Goal: Communication & Community: Share content

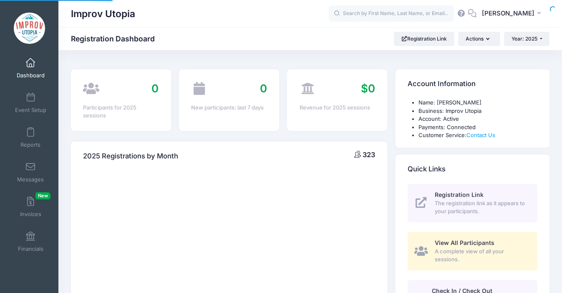
select select
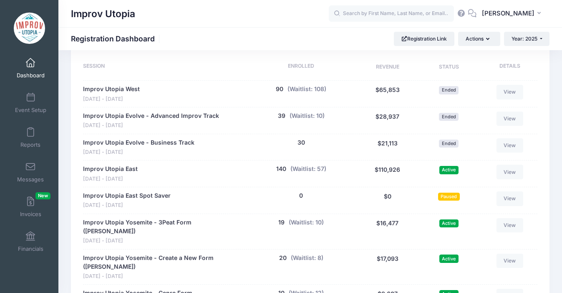
scroll to position [437, 0]
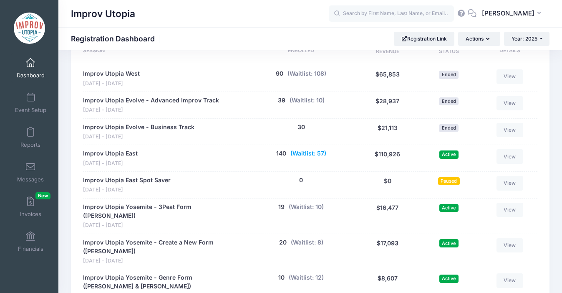
click at [306, 152] on button "(Waitlist: 57)" at bounding box center [309, 153] width 36 height 9
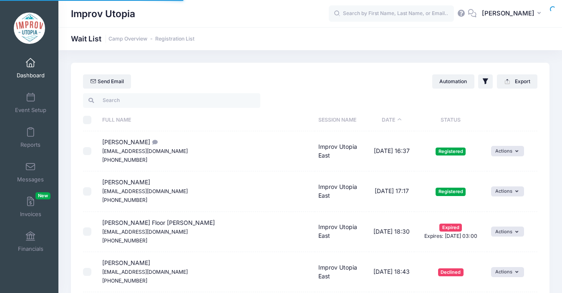
select select "50"
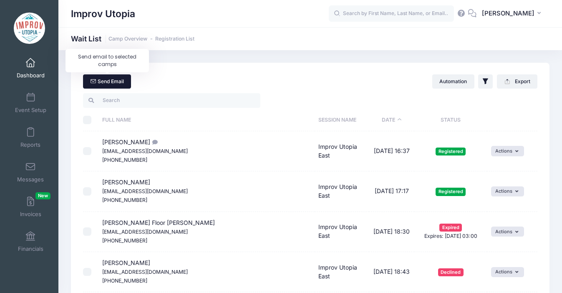
click at [116, 83] on link "Send Email" at bounding box center [107, 81] width 48 height 14
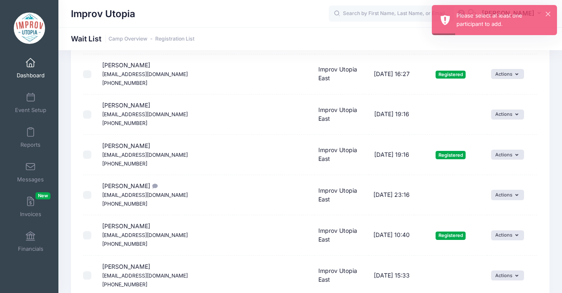
scroll to position [1184, 0]
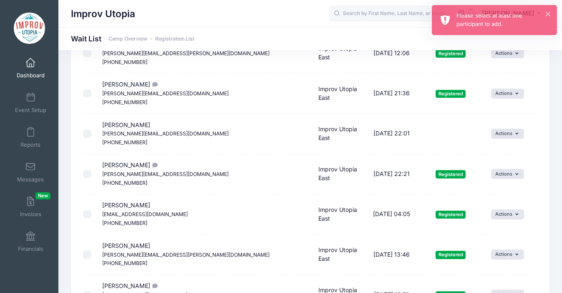
click at [36, 72] on span "Dashboard" at bounding box center [31, 75] width 28 height 7
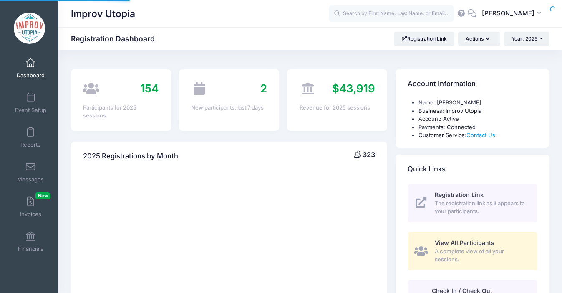
select select
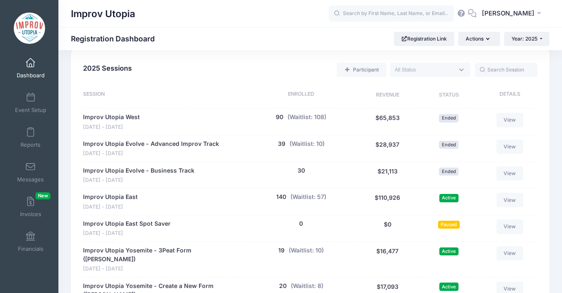
scroll to position [387, 0]
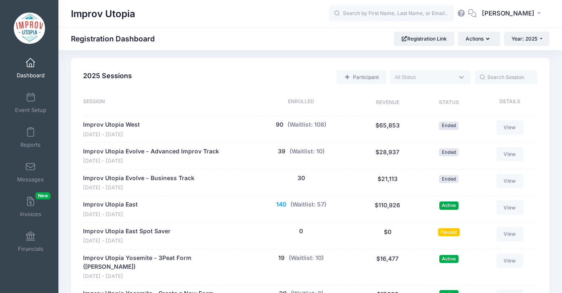
click at [281, 202] on button "140" at bounding box center [281, 204] width 10 height 9
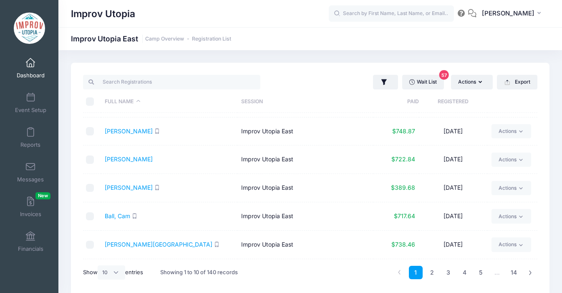
scroll to position [31, 0]
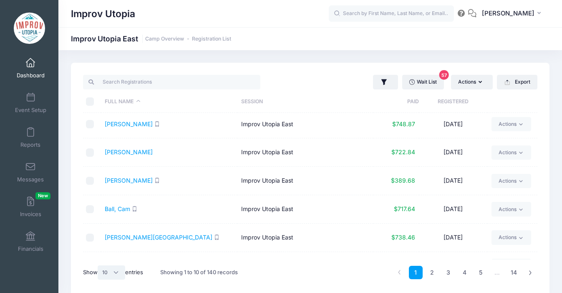
click at [116, 273] on select "All 10 25 50" at bounding box center [112, 272] width 28 height 14
select select "50"
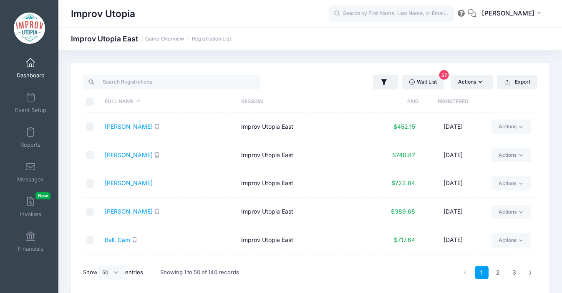
click at [91, 100] on input "\a \a \a \a" at bounding box center [90, 101] width 8 height 8
checkbox input "true"
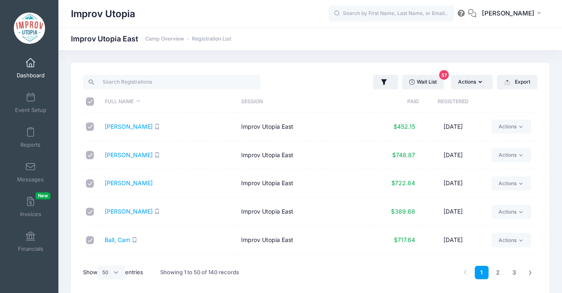
checkbox input "true"
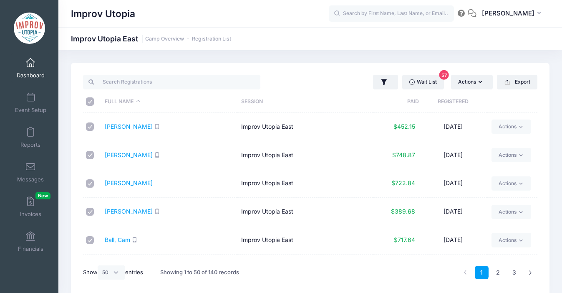
checkbox input "true"
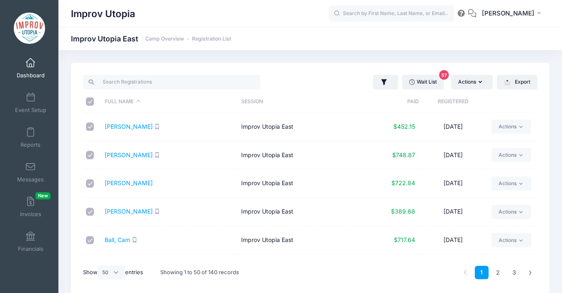
checkbox input "true"
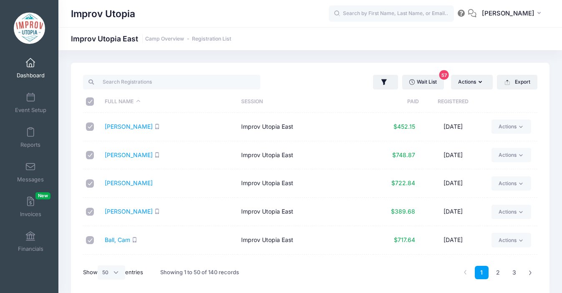
checkbox input "true"
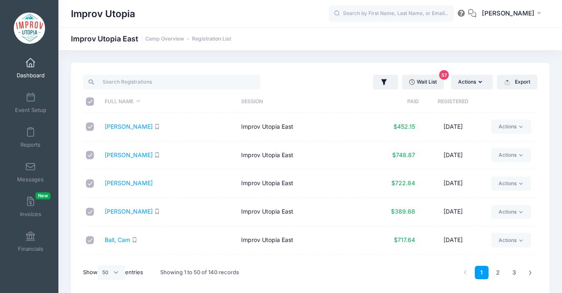
checkbox input "true"
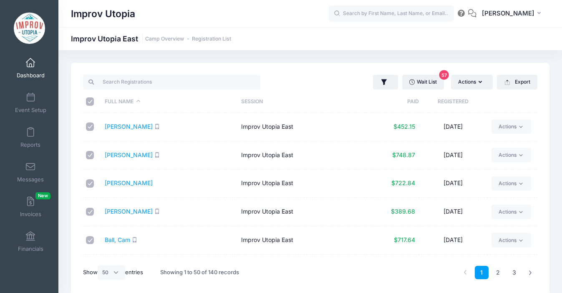
checkbox input "true"
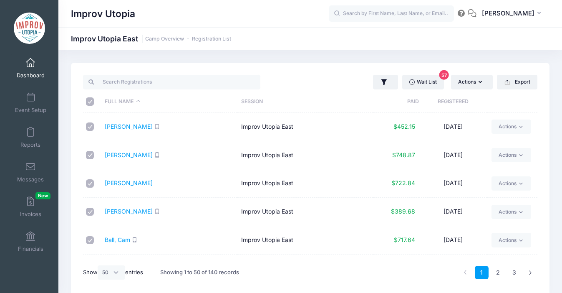
checkbox input "true"
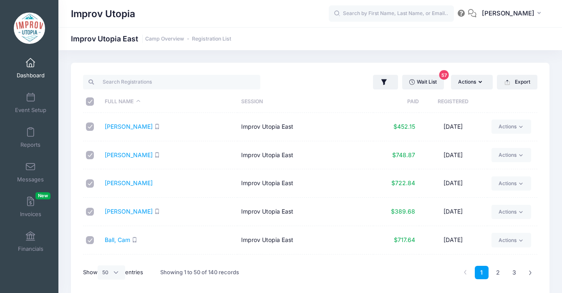
checkbox input "true"
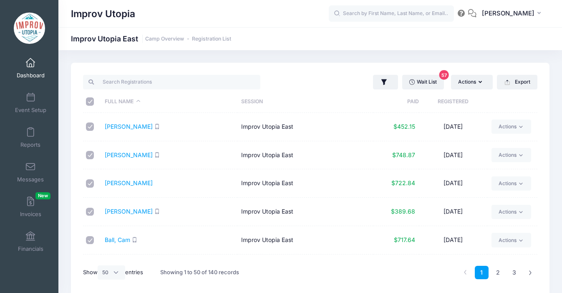
checkbox input "true"
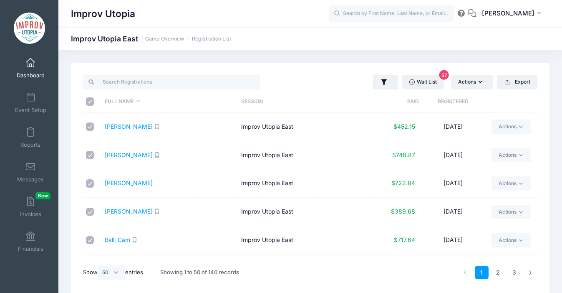
checkbox input "true"
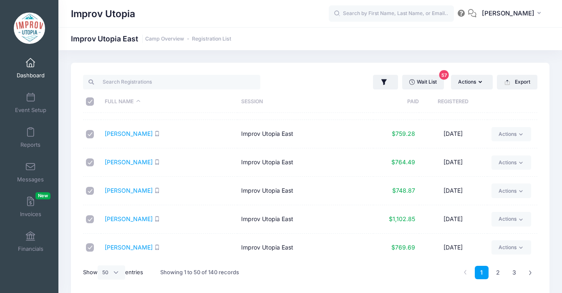
scroll to position [1044, 0]
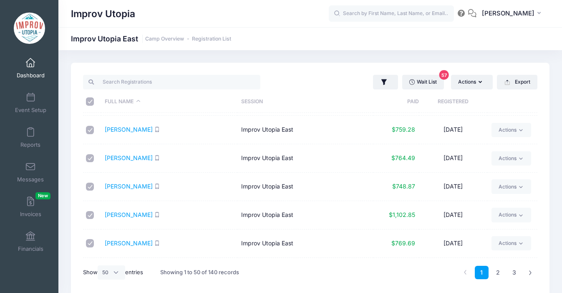
click at [88, 157] on input "checkbox" at bounding box center [90, 158] width 8 height 8
checkbox input "false"
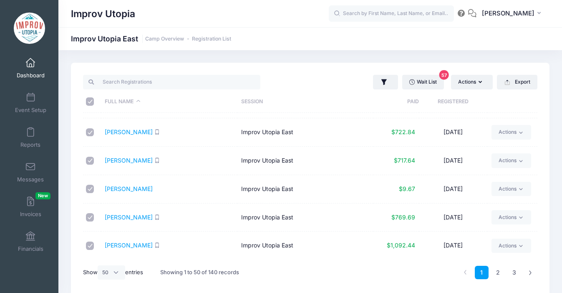
scroll to position [35, 0]
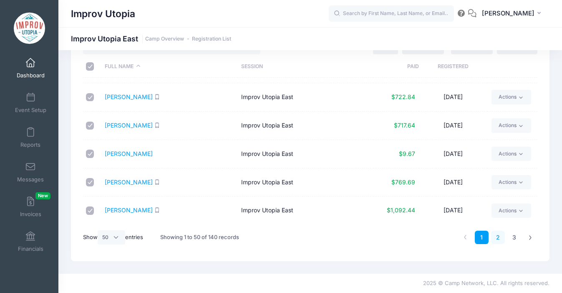
click at [500, 236] on link "2" at bounding box center [498, 237] width 14 height 14
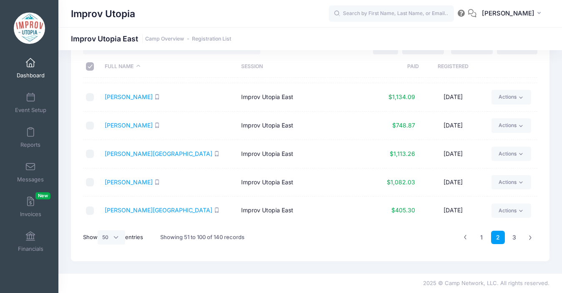
scroll to position [0, 0]
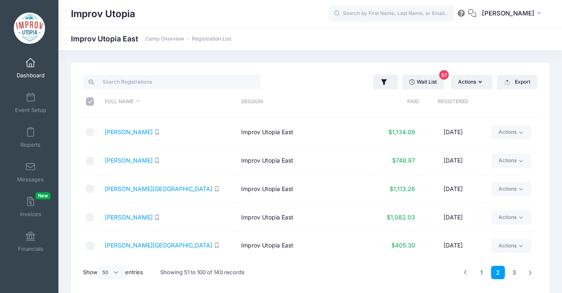
click at [88, 100] on input "\a \a \a \a" at bounding box center [90, 101] width 8 height 8
checkbox input "true"
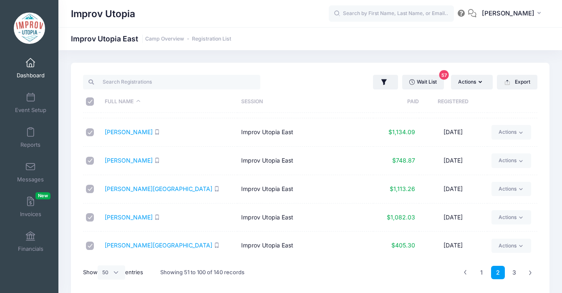
checkbox input "true"
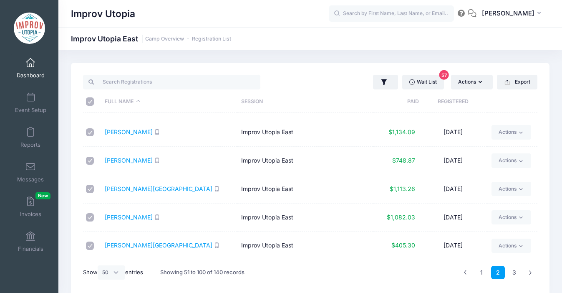
checkbox input "true"
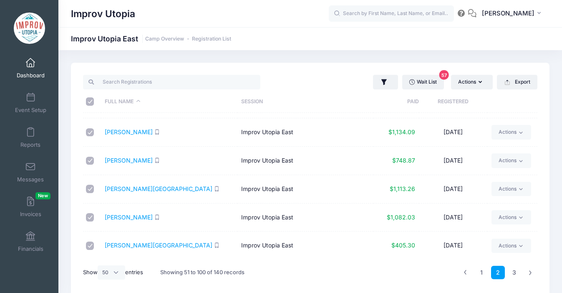
checkbox input "true"
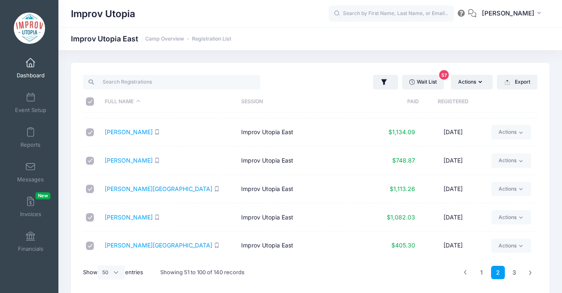
checkbox input "true"
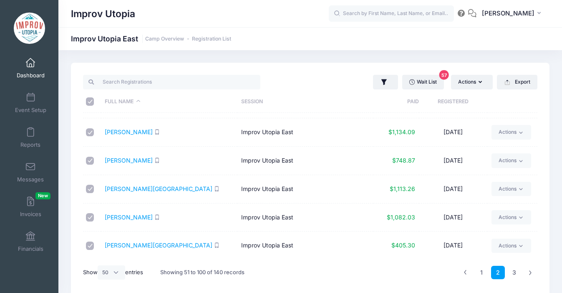
checkbox input "true"
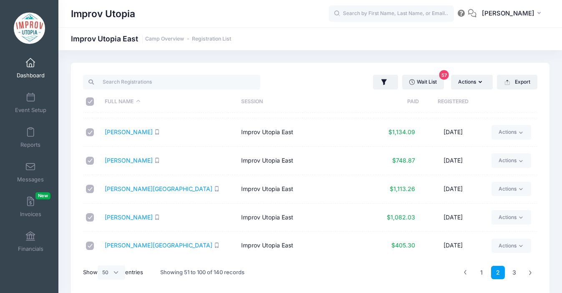
checkbox input "true"
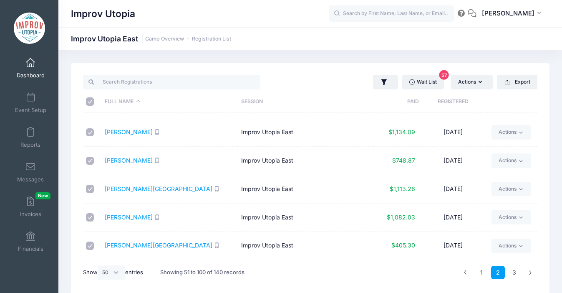
checkbox input "true"
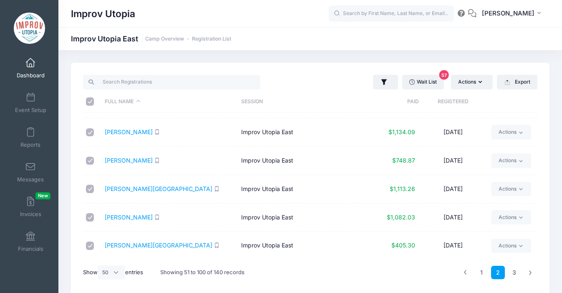
checkbox input "true"
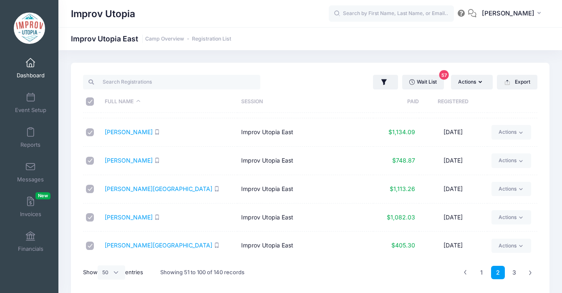
checkbox input "true"
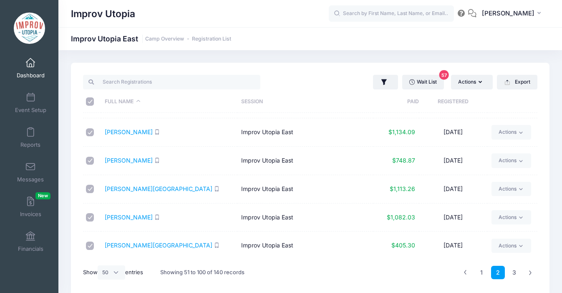
checkbox input "true"
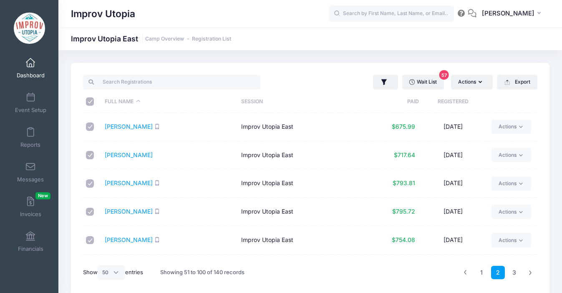
scroll to position [35, 0]
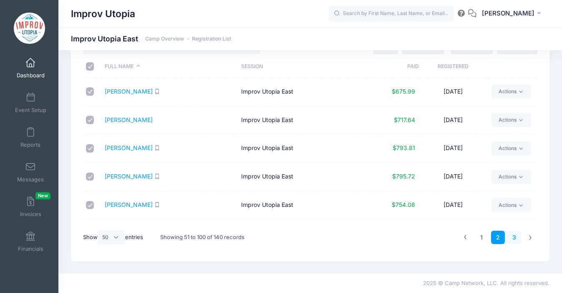
click at [510, 239] on link "3" at bounding box center [515, 237] width 14 height 14
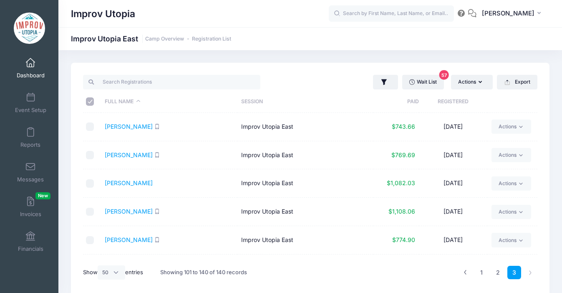
click at [93, 101] on input "\a \a \a \a" at bounding box center [90, 101] width 8 height 8
checkbox input "true"
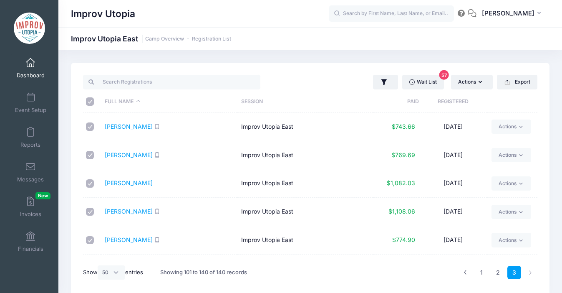
checkbox input "true"
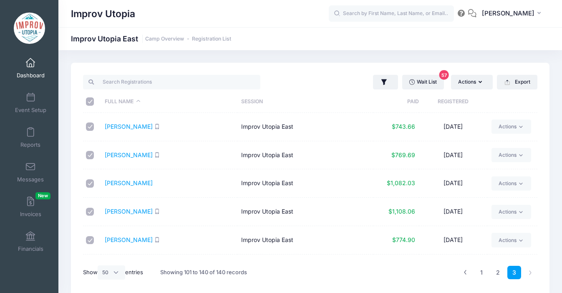
checkbox input "true"
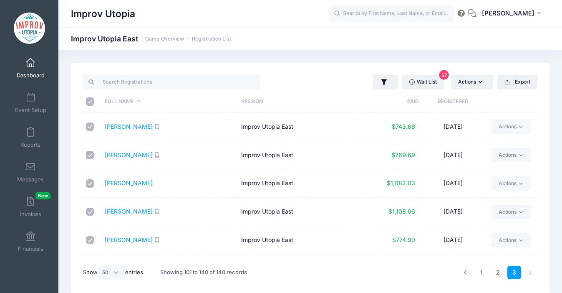
checkbox input "true"
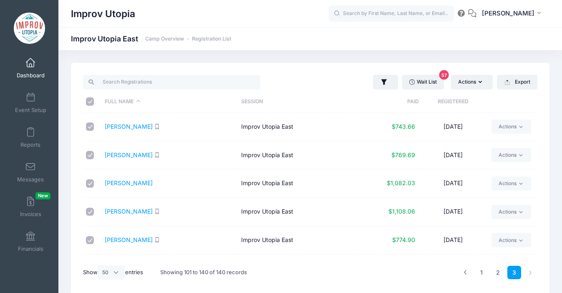
checkbox input "true"
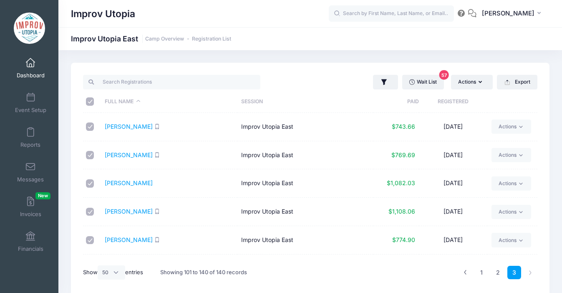
checkbox input "true"
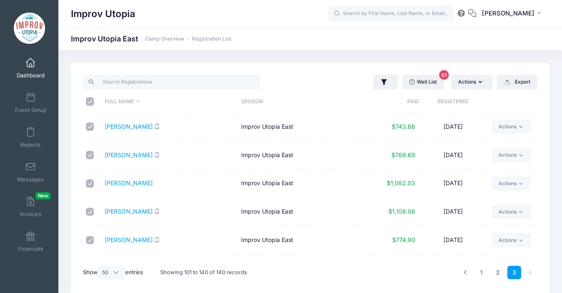
checkbox input "true"
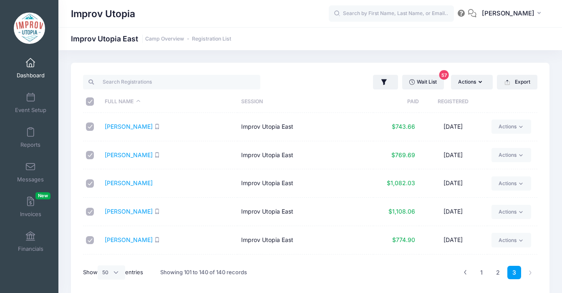
checkbox input "true"
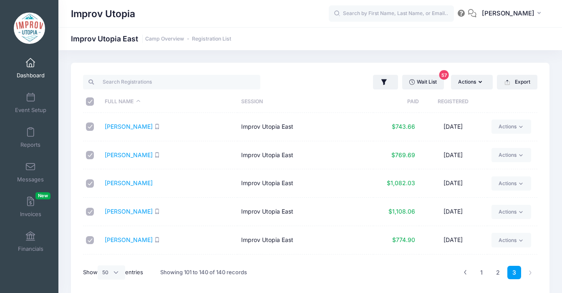
checkbox input "true"
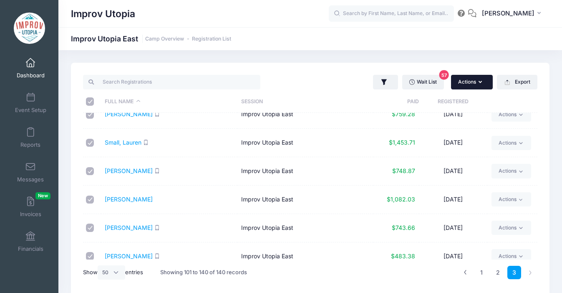
click at [478, 83] on button "Actions" at bounding box center [472, 82] width 42 height 14
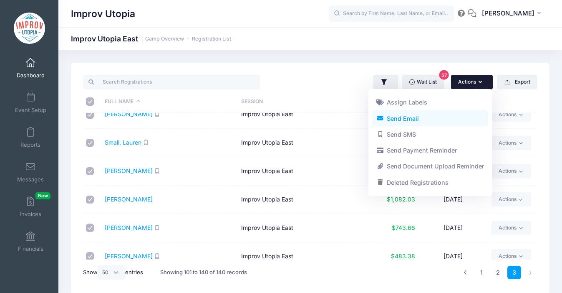
click at [435, 114] on link "Send Email" at bounding box center [430, 118] width 116 height 16
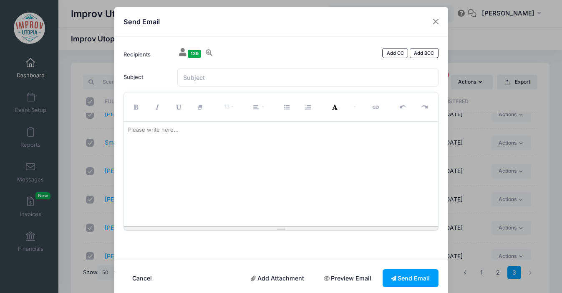
scroll to position [0, 0]
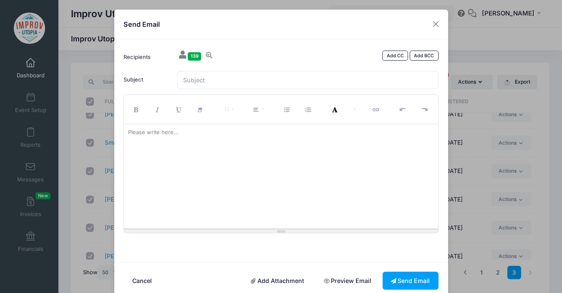
click at [220, 141] on div at bounding box center [281, 176] width 314 height 104
paste div
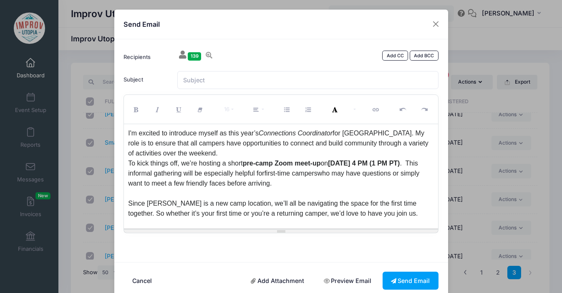
click at [128, 132] on div "I'm excited to introduce myself as this year’s Connections Coordinator for IU E…" at bounding box center [281, 143] width 306 height 30
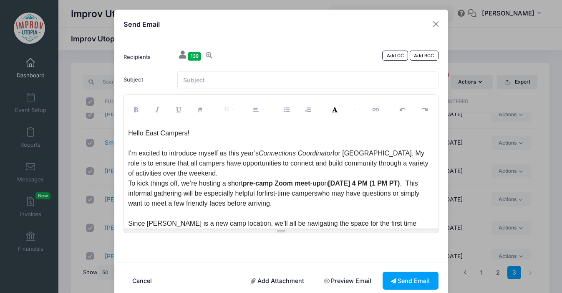
click at [193, 134] on div "Hello East Campers!" at bounding box center [281, 133] width 306 height 10
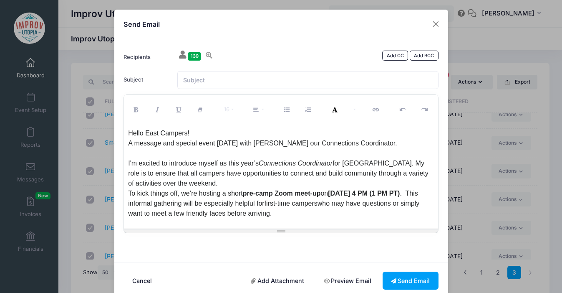
click at [199, 142] on div "A message and special event this Saturday with Laura Zaro our Connections Coord…" at bounding box center [281, 143] width 306 height 10
click at [198, 140] on div "A message and special meet up event this Saturday with Laura Zaro our Connectio…" at bounding box center [281, 143] width 306 height 10
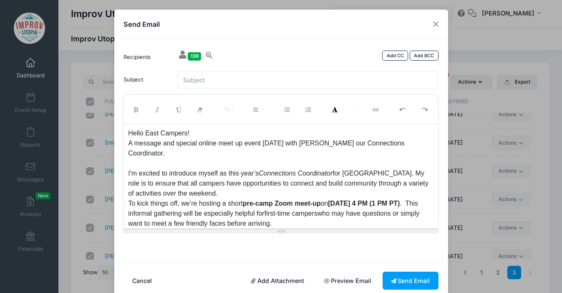
click at [177, 153] on div "A message and special online meet up event this Saturday with Laura Zaro our Co…" at bounding box center [281, 148] width 306 height 20
click at [128, 144] on div "Hello East Campers! A message and special online meet up event this Saturday wi…" at bounding box center [281, 176] width 314 height 104
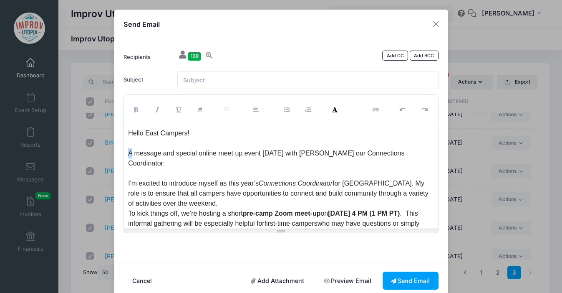
drag, startPoint x: 131, startPoint y: 152, endPoint x: 121, endPoint y: 154, distance: 9.4
click at [121, 154] on div "16 8 9 10 11 12 14 18 24 36 Background Color Transparent Select #ffff00 Text Co…" at bounding box center [281, 163] width 323 height 139
drag, startPoint x: 197, startPoint y: 154, endPoint x: 191, endPoint y: 154, distance: 6.7
click at [191, 154] on div "Here is a message and special online meet up event this Saturday with Laura Zar…" at bounding box center [281, 158] width 306 height 20
click at [244, 165] on div "Here is a message about a special online meet up event this Saturday with Laura…" at bounding box center [281, 158] width 306 height 20
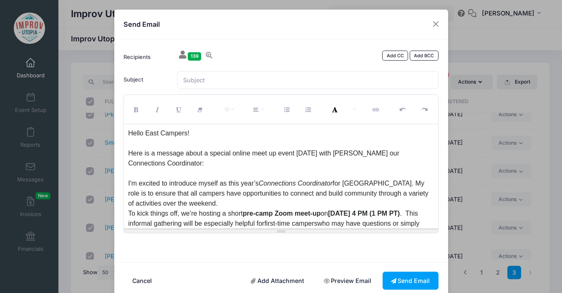
click at [403, 149] on div "Here is a message about a special online meet up event this Saturday with Laura…" at bounding box center [281, 158] width 306 height 20
click at [301, 153] on div "Here is a message about a special online meet up event this Saturday with Laura…" at bounding box center [281, 158] width 306 height 20
click at [263, 163] on div "Here is a message about a special online meet up event this Saturday with Laura…" at bounding box center [281, 158] width 306 height 20
click at [374, 157] on div "Here is a message about a special online meet up event this Saturday with Laura…" at bounding box center [281, 158] width 306 height 20
click at [222, 82] on input "Subject" at bounding box center [307, 80] width 261 height 18
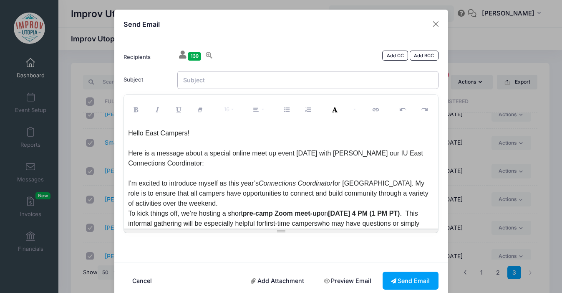
click at [210, 81] on input "Subject" at bounding box center [307, 80] width 261 height 18
click at [182, 79] on input "Pre-Camp Zoom Meet-Up - Sat. August 16th" at bounding box center [307, 80] width 261 height 18
type input "IU East Pre-Camp Zoom Meet-Up - Sat. August 16th"
click at [237, 149] on div "Here is a message about a special online meet up event this Saturday with Laura…" at bounding box center [281, 158] width 306 height 20
click at [267, 198] on div "I'm excited to introduce myself as this year’s Connections Coordinator for IU E…" at bounding box center [281, 193] width 306 height 30
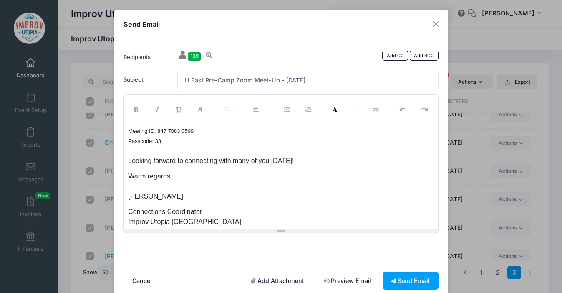
scroll to position [175, 0]
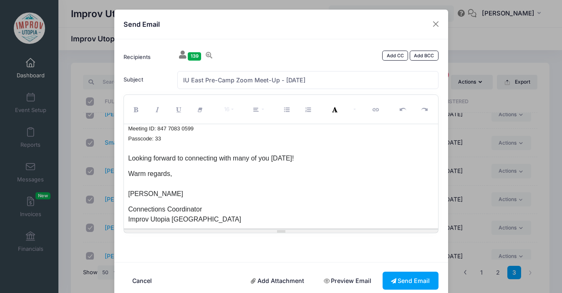
drag, startPoint x: 223, startPoint y: 162, endPoint x: 273, endPoint y: 245, distance: 96.9
click at [273, 245] on form "Recipients 139 Add CC Add BCC Ruderman, Dave; Ruescher, Daniel; Sapkota, Vikran…" at bounding box center [281, 149] width 323 height 203
click at [251, 206] on div "Connections Coordinator" at bounding box center [281, 209] width 306 height 10
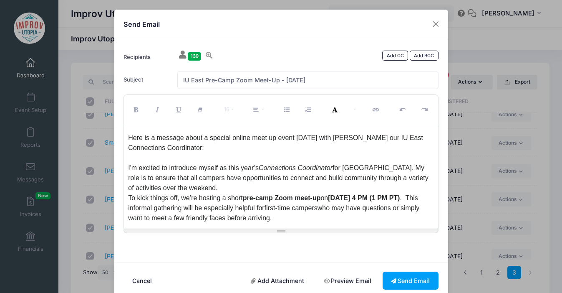
scroll to position [0, 0]
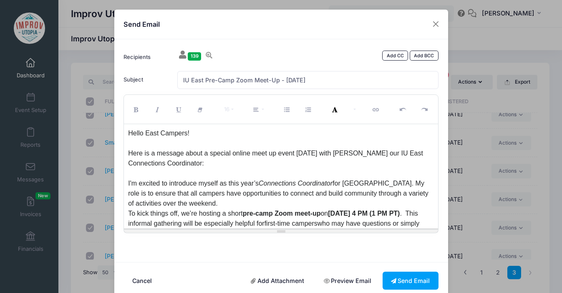
click at [207, 153] on div "Here is a message about a special online meet up event this Saturday with Laura…" at bounding box center [281, 158] width 306 height 20
drag, startPoint x: 215, startPoint y: 153, endPoint x: 205, endPoint y: 153, distance: 9.6
click at [205, 153] on div "Here is a message about our special online meet up event this Saturday with Lau…" at bounding box center [281, 158] width 306 height 20
drag, startPoint x: 231, startPoint y: 154, endPoint x: 213, endPoint y: 155, distance: 18.4
click at [213, 155] on div "Here is a message about a special online meet up event this Saturday with Laura…" at bounding box center [281, 158] width 306 height 20
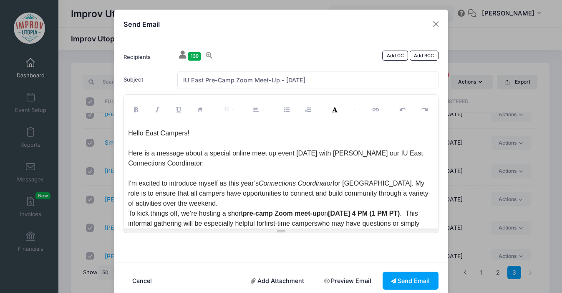
click at [238, 158] on div "Here is a message about a special online meet up event this Saturday with Laura…" at bounding box center [281, 158] width 306 height 20
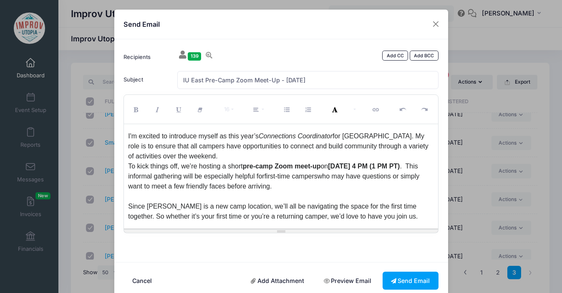
scroll to position [48, 0]
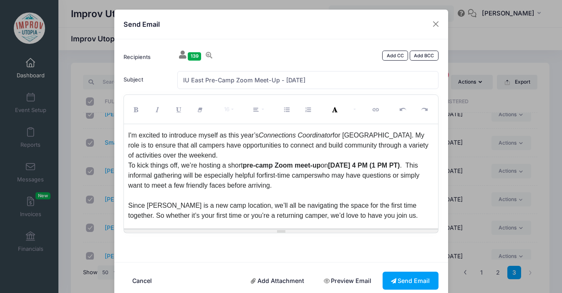
click at [223, 156] on div "I'm excited to introduce myself as this year’s Connections Coordinator for IU E…" at bounding box center [281, 145] width 306 height 30
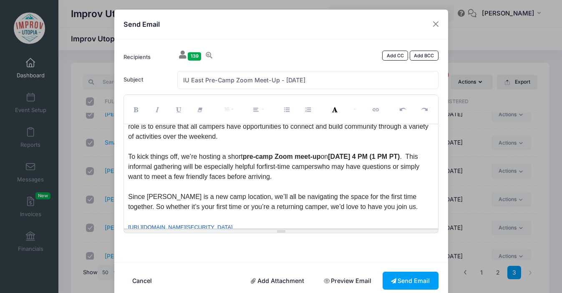
scroll to position [71, 0]
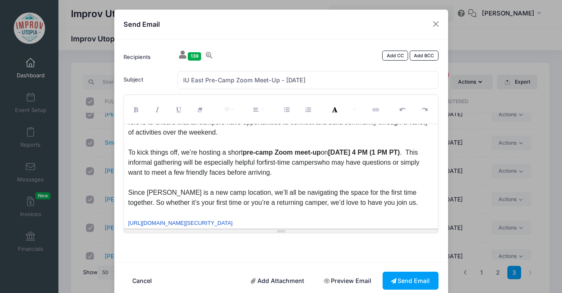
click at [400, 152] on strong "Saturday, August 16 at 4 PM (1 PM PT)" at bounding box center [364, 152] width 72 height 7
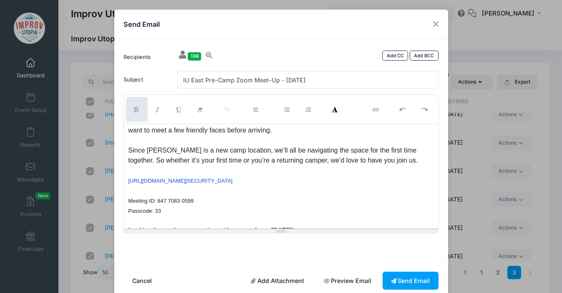
scroll to position [114, 0]
click at [233, 178] on link "https://us02web.zoom.us/j/84770830599?pwd=MXZ6WFg2c0lNRGwzTnZjbkRhRFpJZz09" at bounding box center [180, 180] width 104 height 6
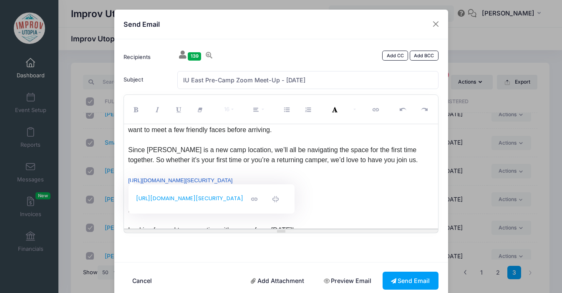
click at [366, 179] on div "https://us02web.zoom.us/j/84770830599?pwd=MXZ6WFg2c0lNRGwzTnZjbkRhRFpJZz09 Meet…" at bounding box center [281, 195] width 306 height 40
click at [379, 157] on div "Since Kennybrook is a new camp location, we’ll all be navigating the space for …" at bounding box center [281, 155] width 306 height 20
click at [185, 190] on div "https://us02web.zoom.us/j/84770830599?pwd=MXZ6WFg2c0lNRGwzTnZjbkRhRFpJZz09 Meet…" at bounding box center [281, 195] width 306 height 40
click at [396, 174] on div at bounding box center [281, 170] width 306 height 10
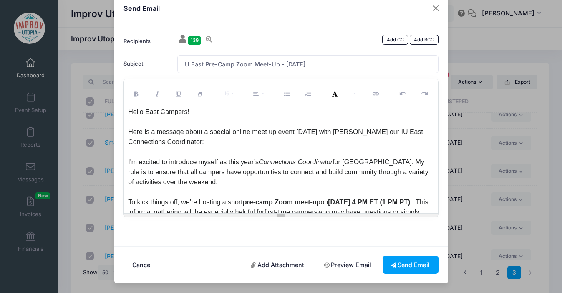
scroll to position [0, 0]
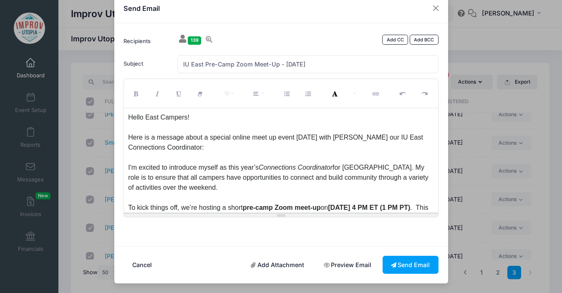
click at [270, 135] on div "Here is a message about a special online meet up event this Saturday with Laura…" at bounding box center [281, 142] width 306 height 20
click at [302, 156] on div at bounding box center [281, 157] width 306 height 10
click at [391, 41] on link "Add CC" at bounding box center [395, 40] width 26 height 10
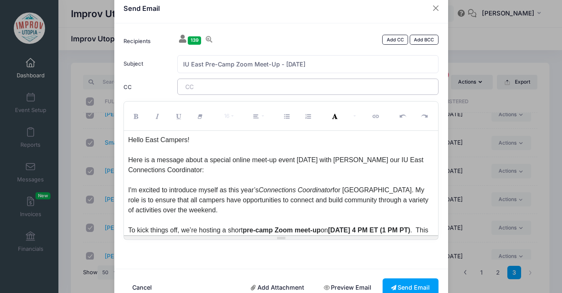
click at [247, 89] on tags "​" at bounding box center [307, 86] width 261 height 16
click at [272, 90] on tags "nick@improvutopia.org ​" at bounding box center [307, 86] width 261 height 16
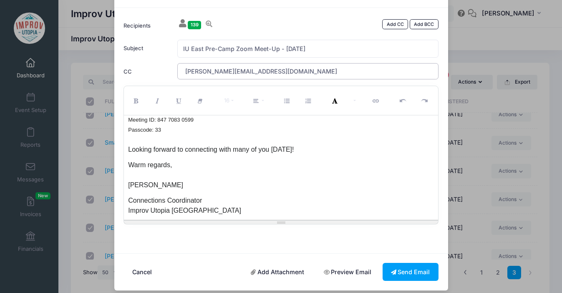
scroll to position [31, 0]
click at [283, 46] on input "IU East Pre-Camp Zoom Meet-Up - Sat. August 16th" at bounding box center [307, 49] width 261 height 18
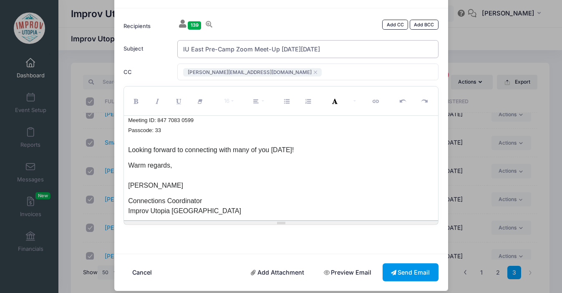
type input "IU East Pre-Camp Zoom Meet-Up [DATE][DATE]"
click at [403, 271] on button "Send Email" at bounding box center [411, 272] width 56 height 18
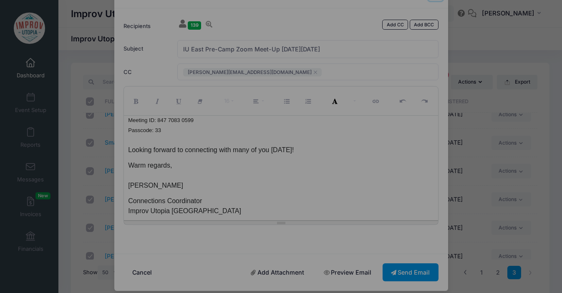
scroll to position [17, 0]
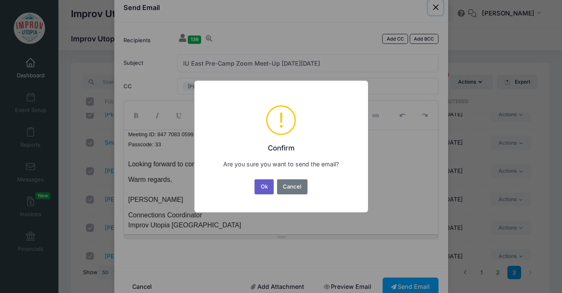
click at [263, 188] on button "Ok" at bounding box center [264, 186] width 19 height 15
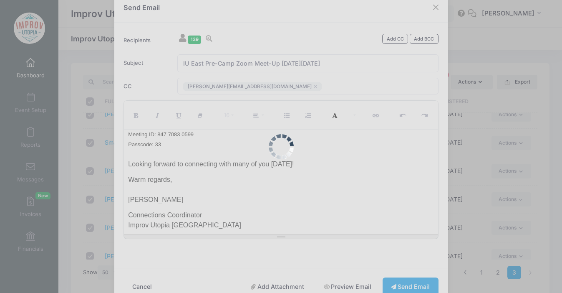
scroll to position [19, 0]
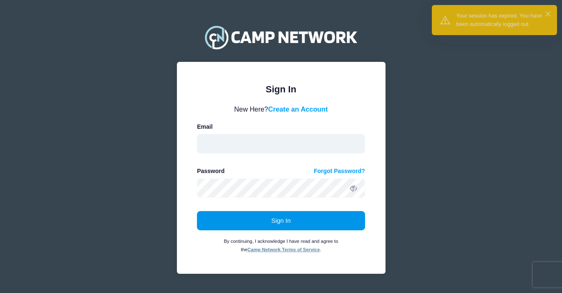
type input "jacque@improvutopia.com"
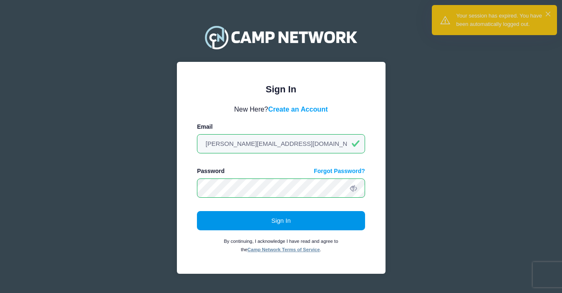
click at [250, 217] on button "Sign In" at bounding box center [281, 220] width 168 height 19
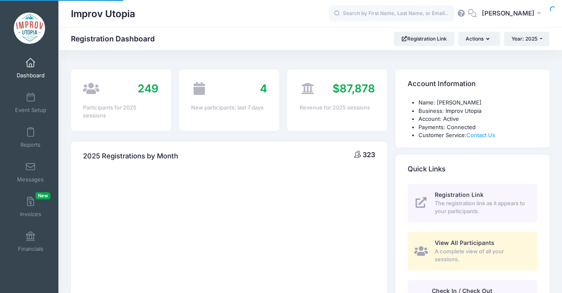
select select
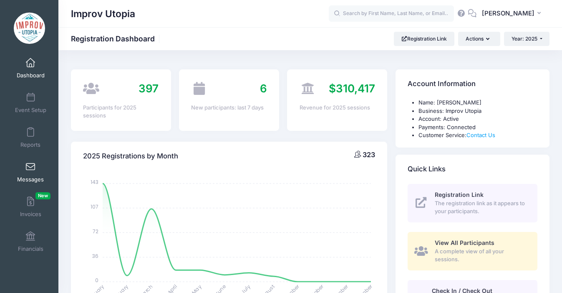
click at [35, 174] on link "Messages" at bounding box center [31, 171] width 40 height 29
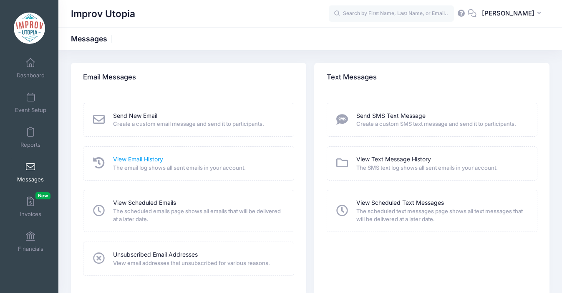
click at [136, 157] on link "View Email History" at bounding box center [138, 159] width 50 height 9
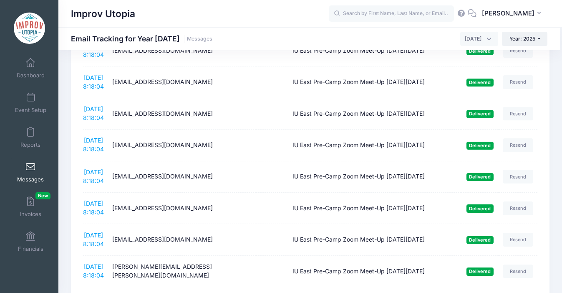
scroll to position [1459, 0]
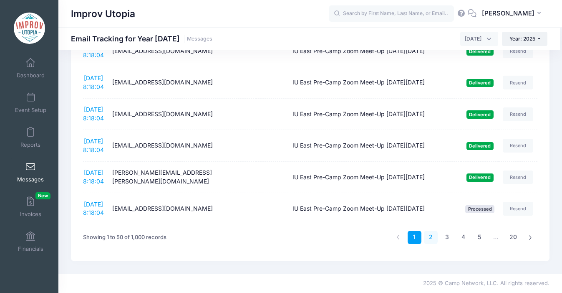
click at [432, 237] on link "2" at bounding box center [431, 237] width 14 height 14
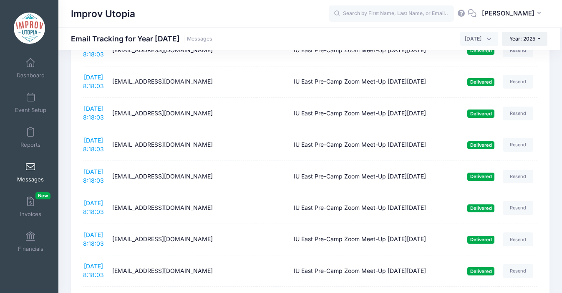
scroll to position [0, 0]
